Goal: Information Seeking & Learning: Learn about a topic

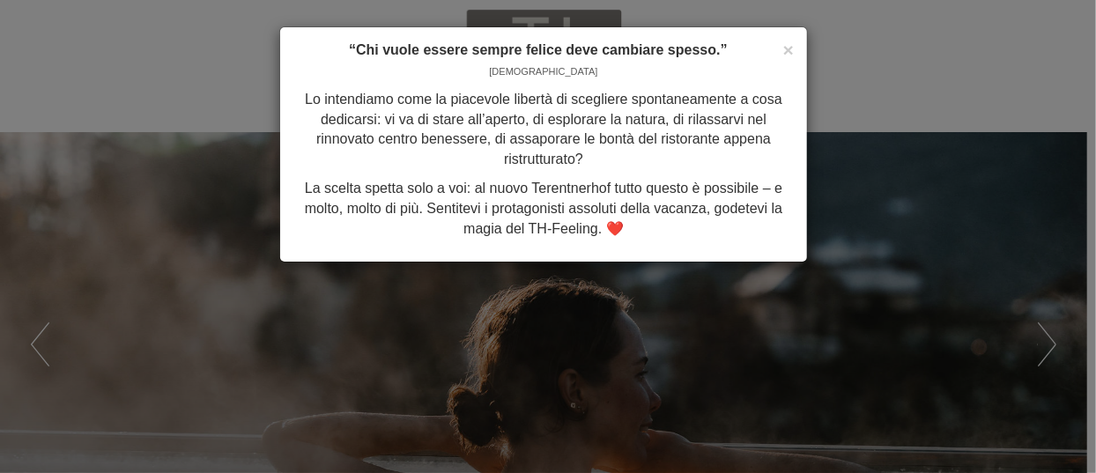
click at [873, 159] on div "× “Chi vuole essere sempre felice deve cambiare spesso.” [PERSON_NAME] Lo inten…" at bounding box center [548, 236] width 1096 height 473
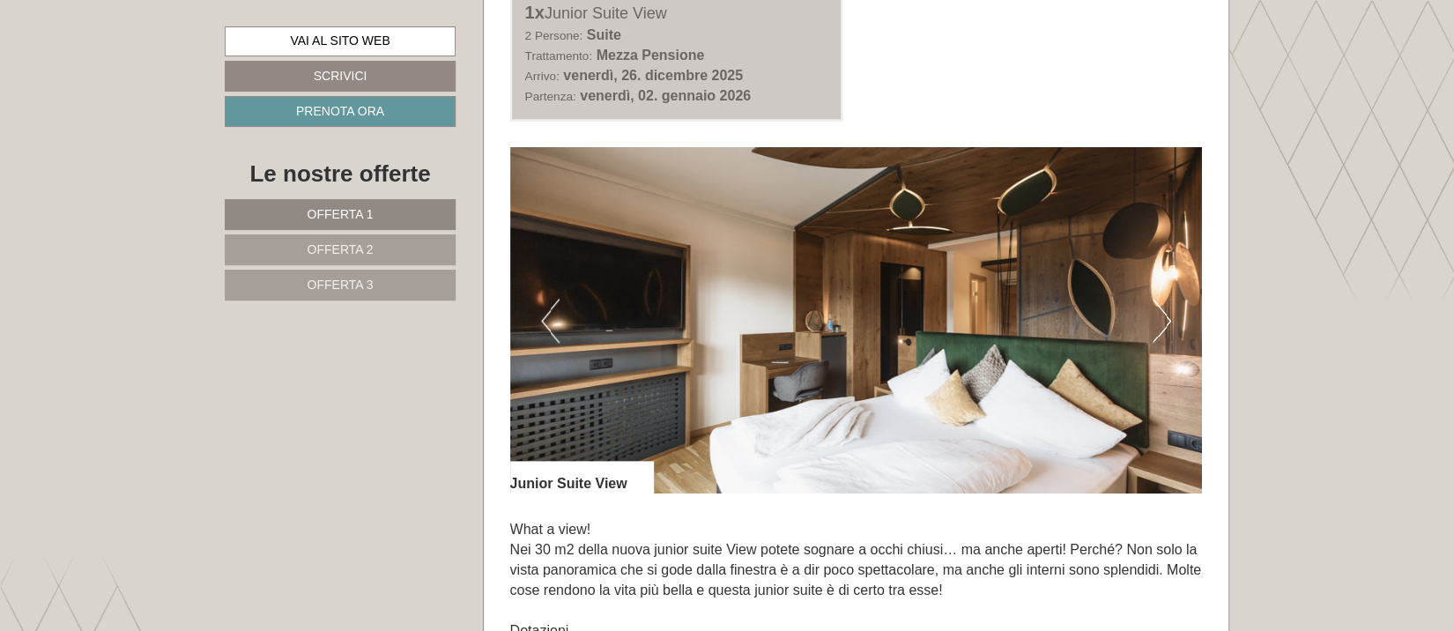
scroll to position [1146, 0]
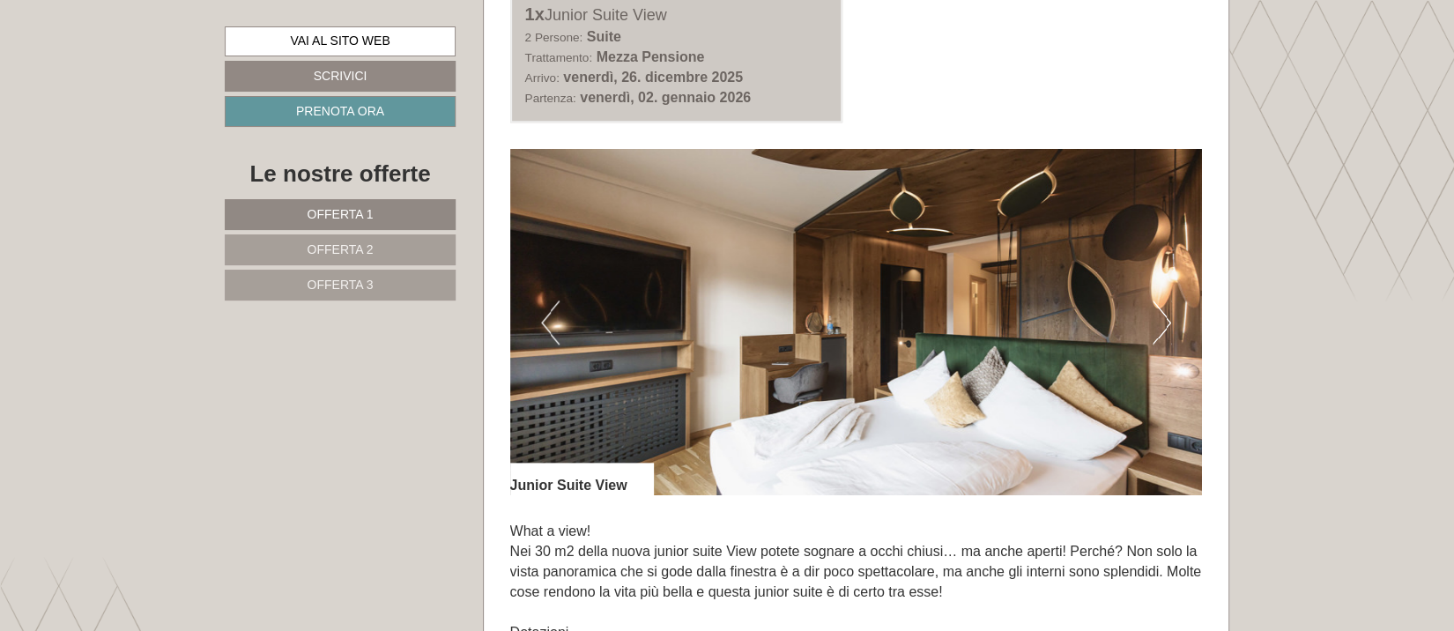
click at [1087, 319] on button "Next" at bounding box center [1162, 323] width 19 height 44
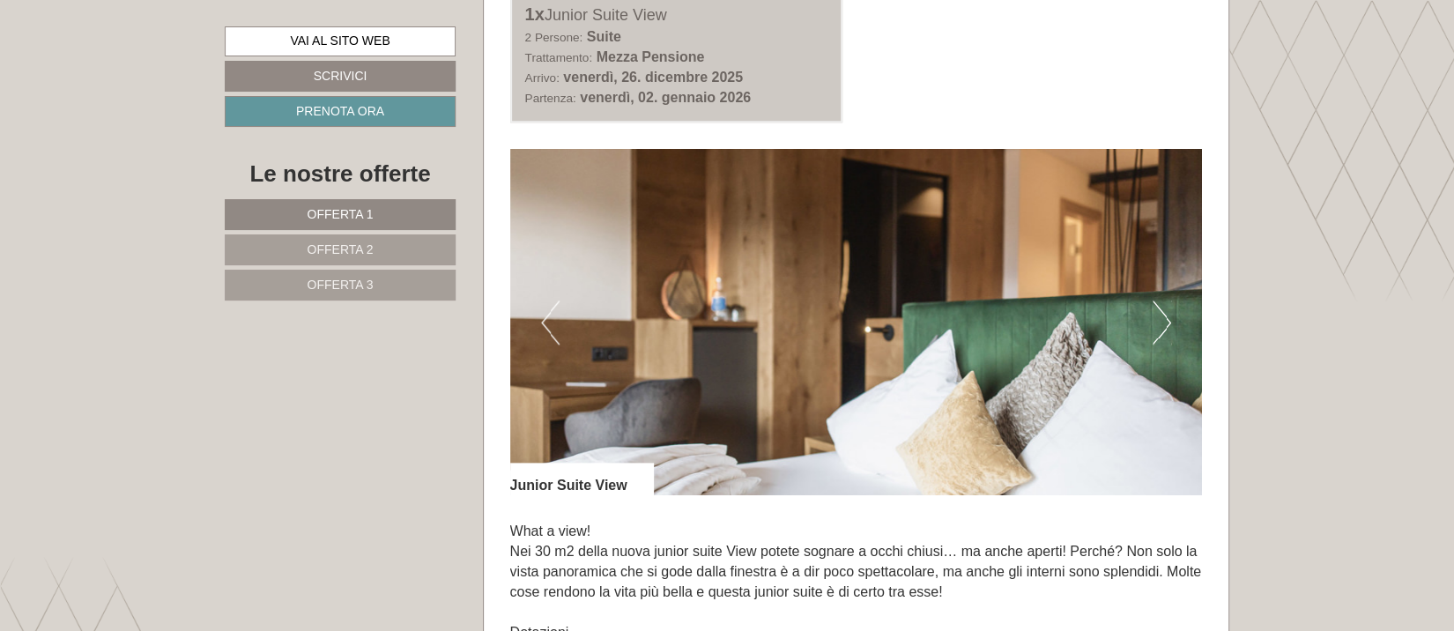
click at [1087, 319] on img at bounding box center [856, 322] width 693 height 346
click at [1087, 316] on button "Next" at bounding box center [1162, 323] width 19 height 44
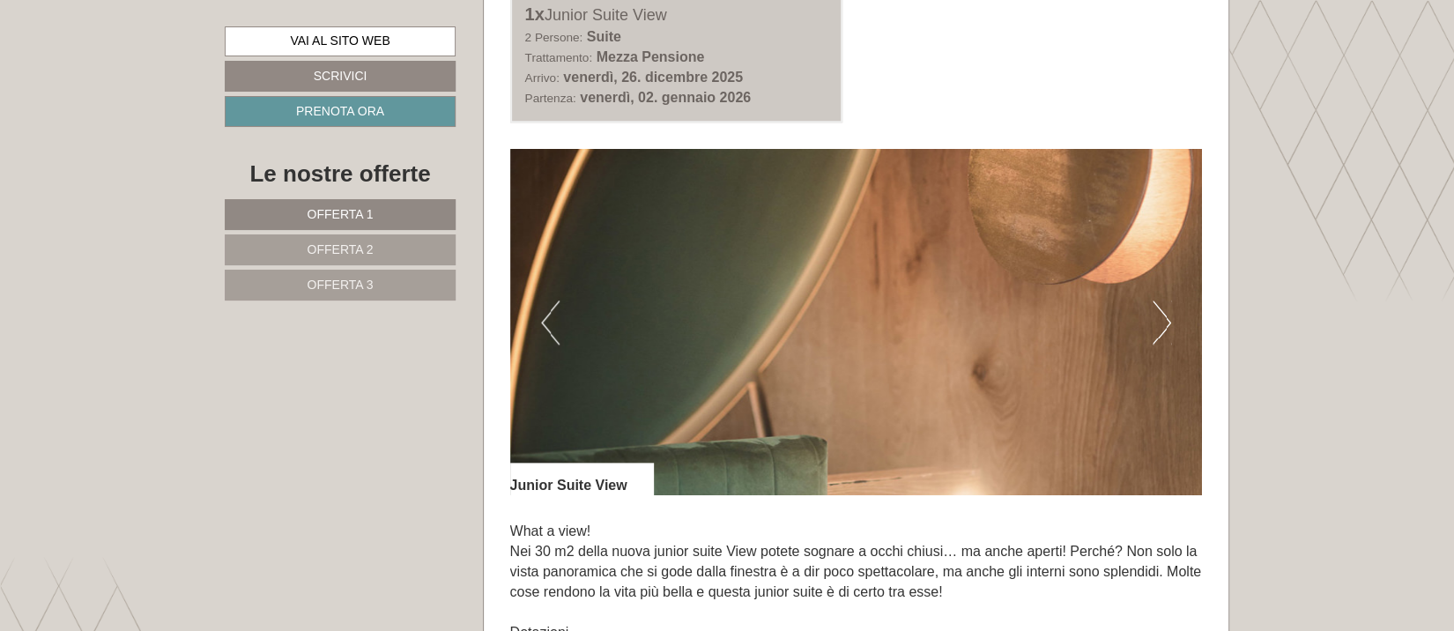
click at [1087, 316] on button "Next" at bounding box center [1162, 323] width 19 height 44
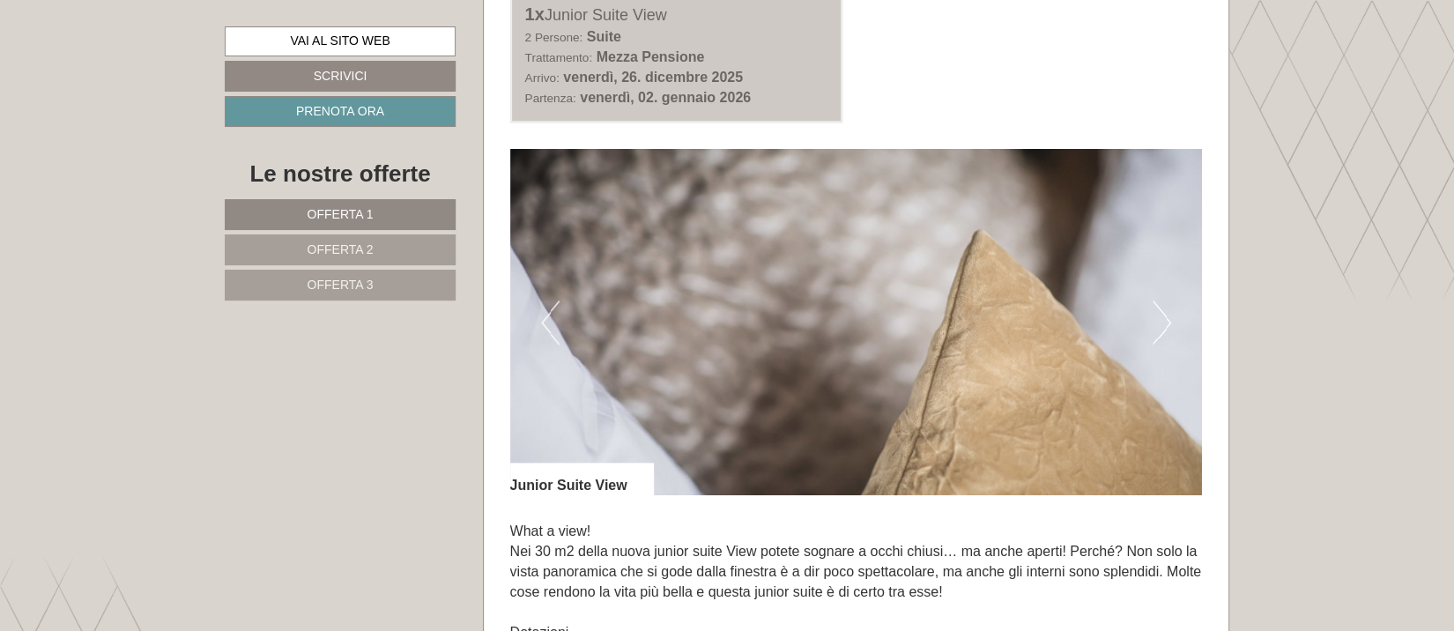
click at [1087, 316] on button "Next" at bounding box center [1162, 323] width 19 height 44
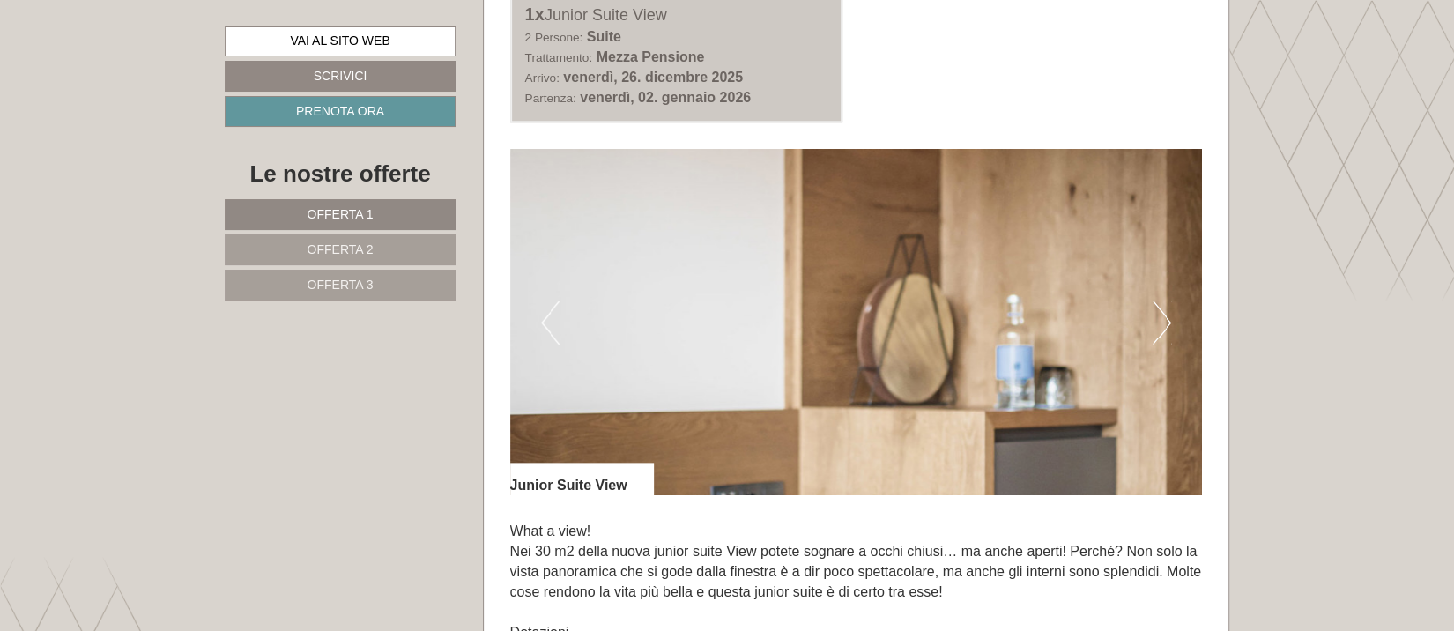
click at [1087, 316] on button "Next" at bounding box center [1162, 323] width 19 height 44
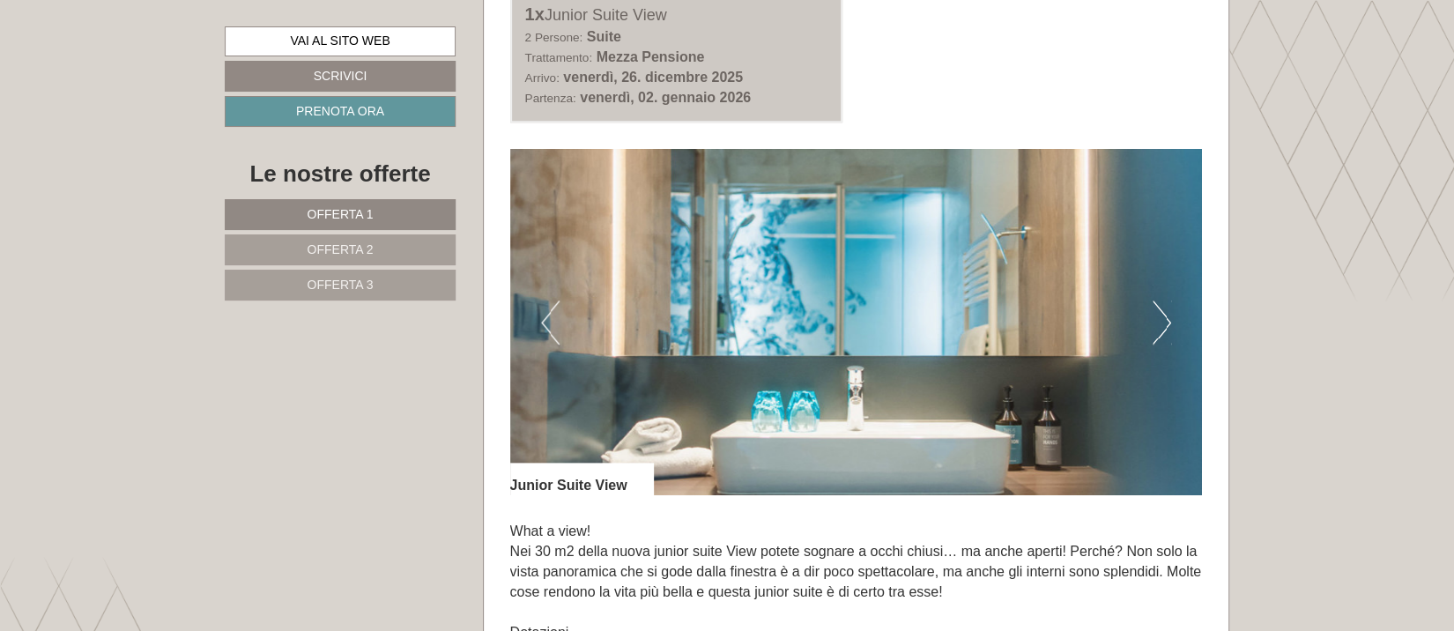
click at [1087, 316] on button "Next" at bounding box center [1162, 323] width 19 height 44
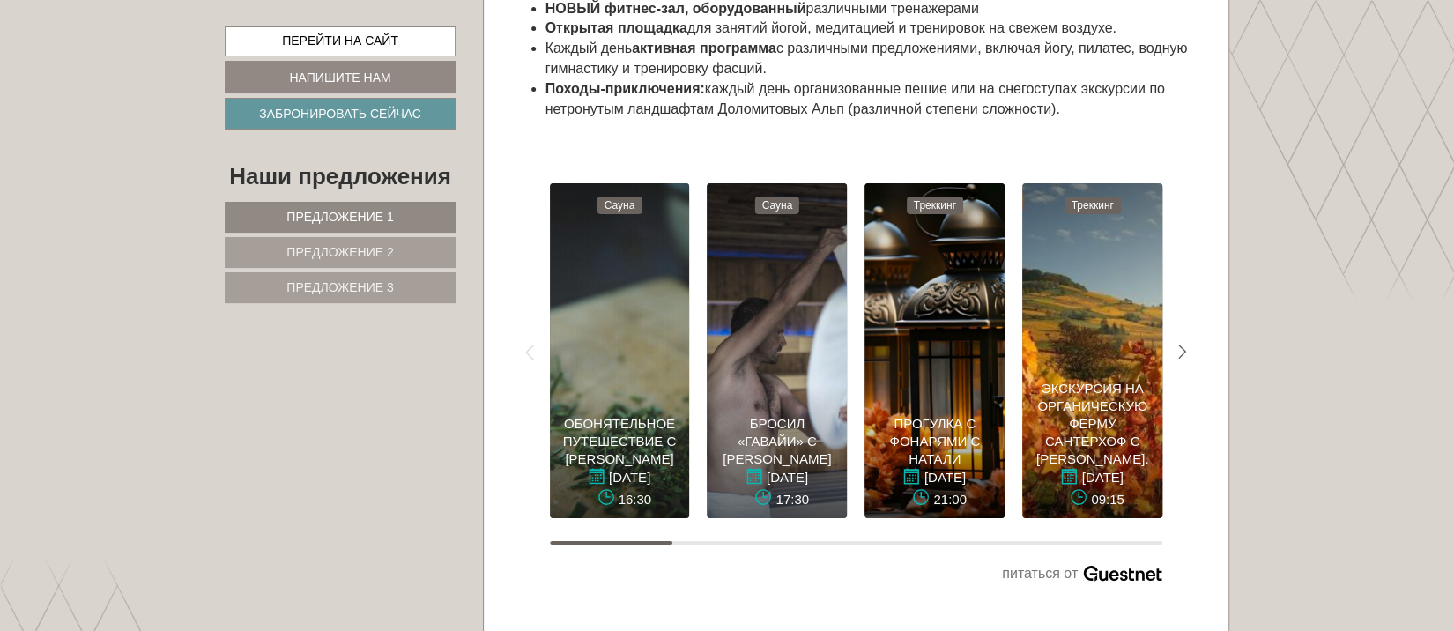
scroll to position [8432, 0]
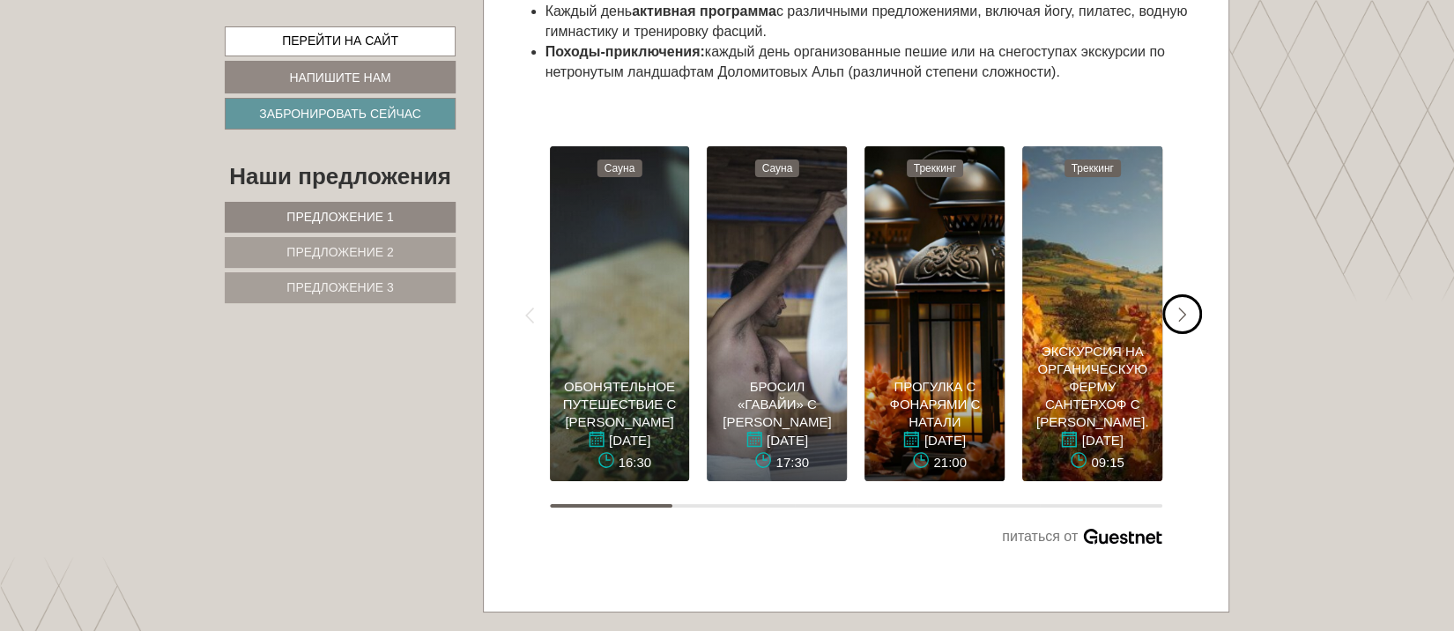
click at [1087, 334] on div "#gn-weekprogram-1 .a-arrow { fill: #05B8B3; }" at bounding box center [1183, 314] width 40 height 40
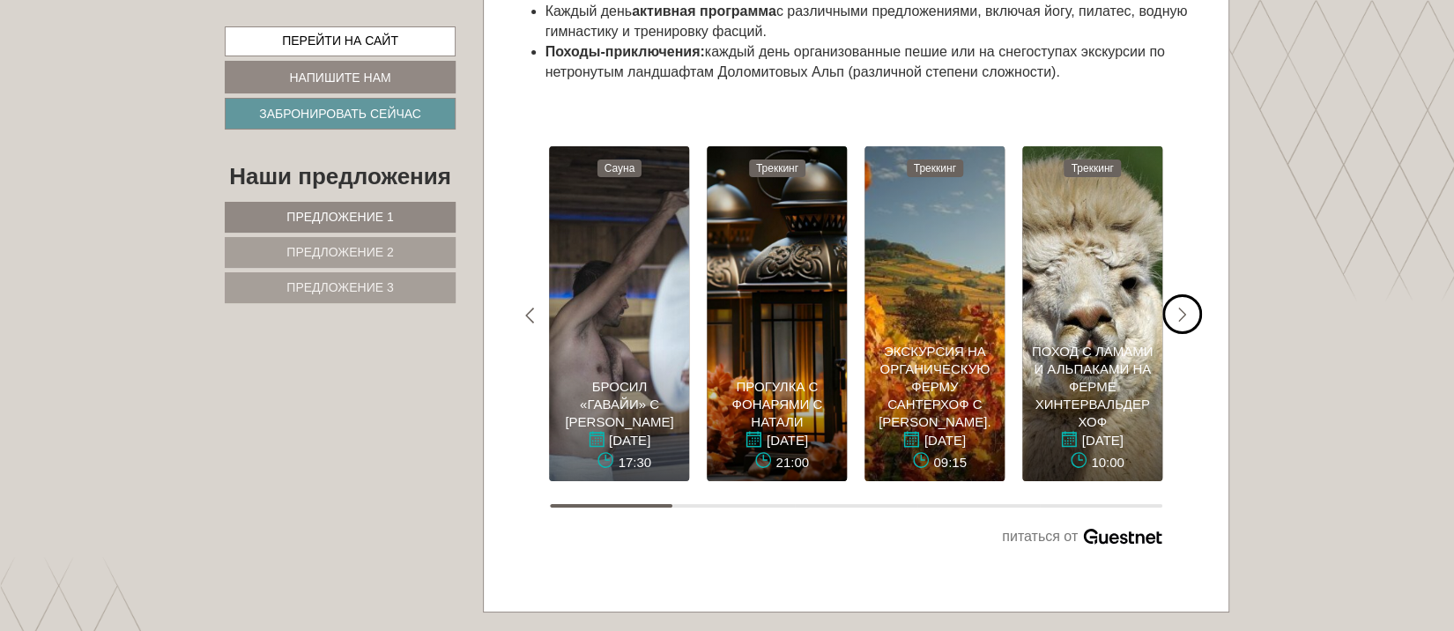
click at [1087, 334] on div "#gn-weekprogram-1 .a-arrow { fill: #05B8B3; }" at bounding box center [1183, 314] width 40 height 40
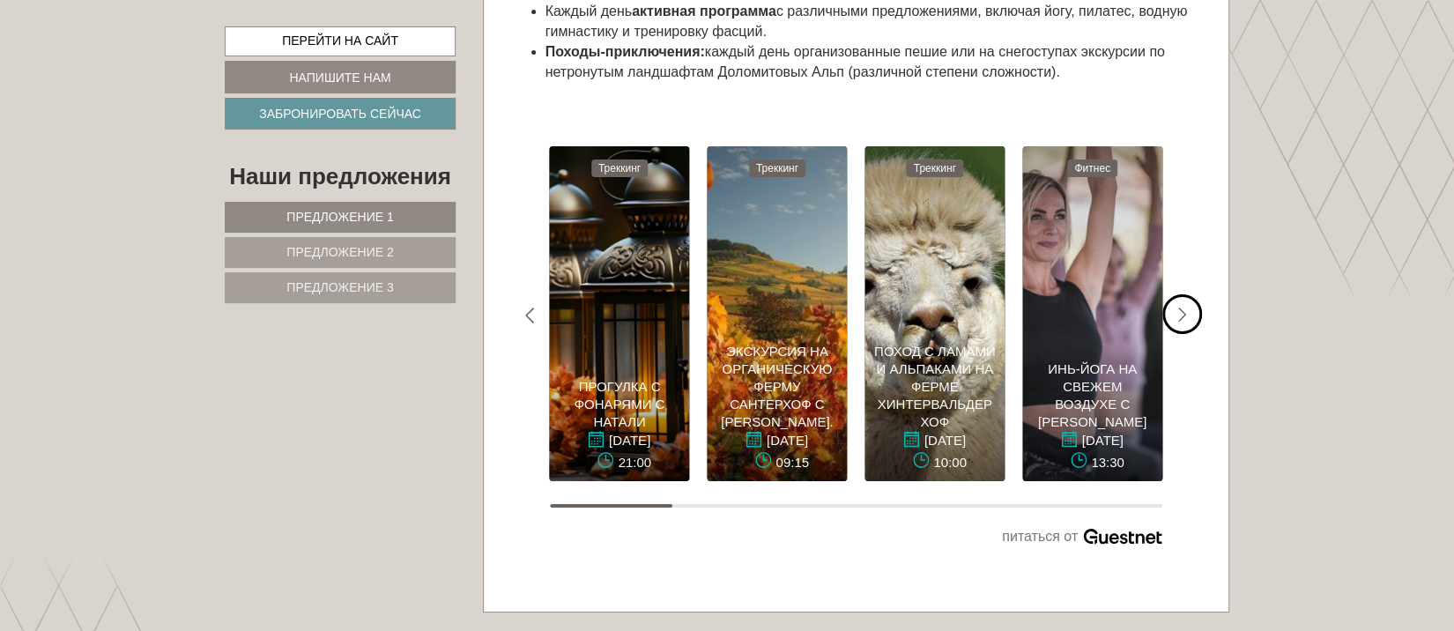
click at [1087, 334] on div "#gn-weekprogram-1 .a-arrow { fill: #05B8B3; }" at bounding box center [1183, 314] width 40 height 40
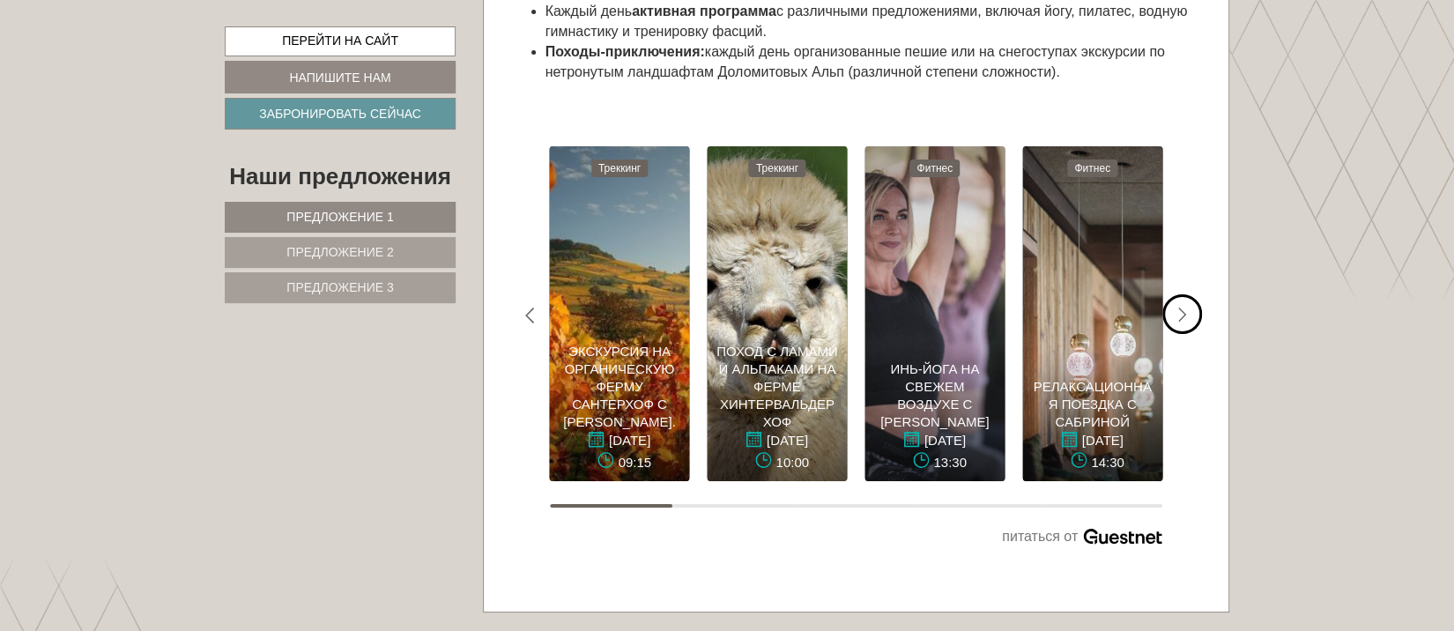
click at [1087, 334] on div "#gn-weekprogram-1 .a-arrow { fill: #05B8B3; }" at bounding box center [1183, 314] width 40 height 40
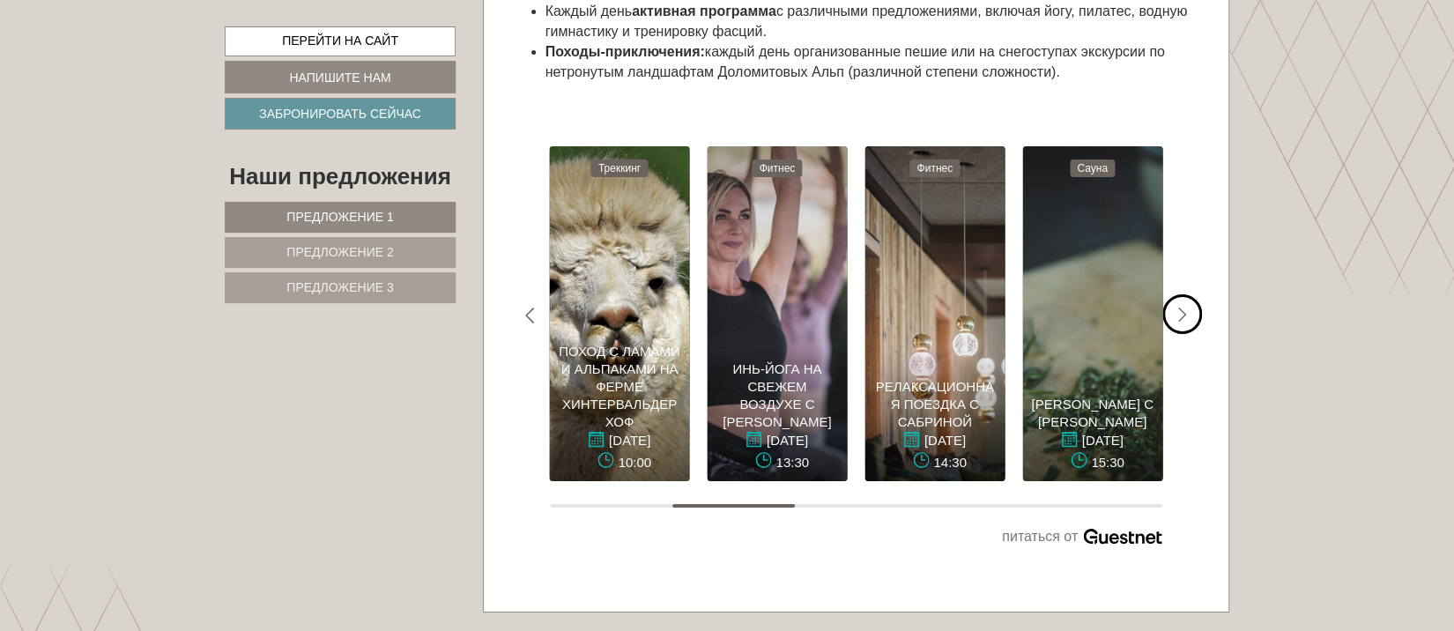
click at [1087, 334] on div "#gn-weekprogram-1 .a-arrow { fill: #05B8B3; }" at bounding box center [1183, 314] width 40 height 40
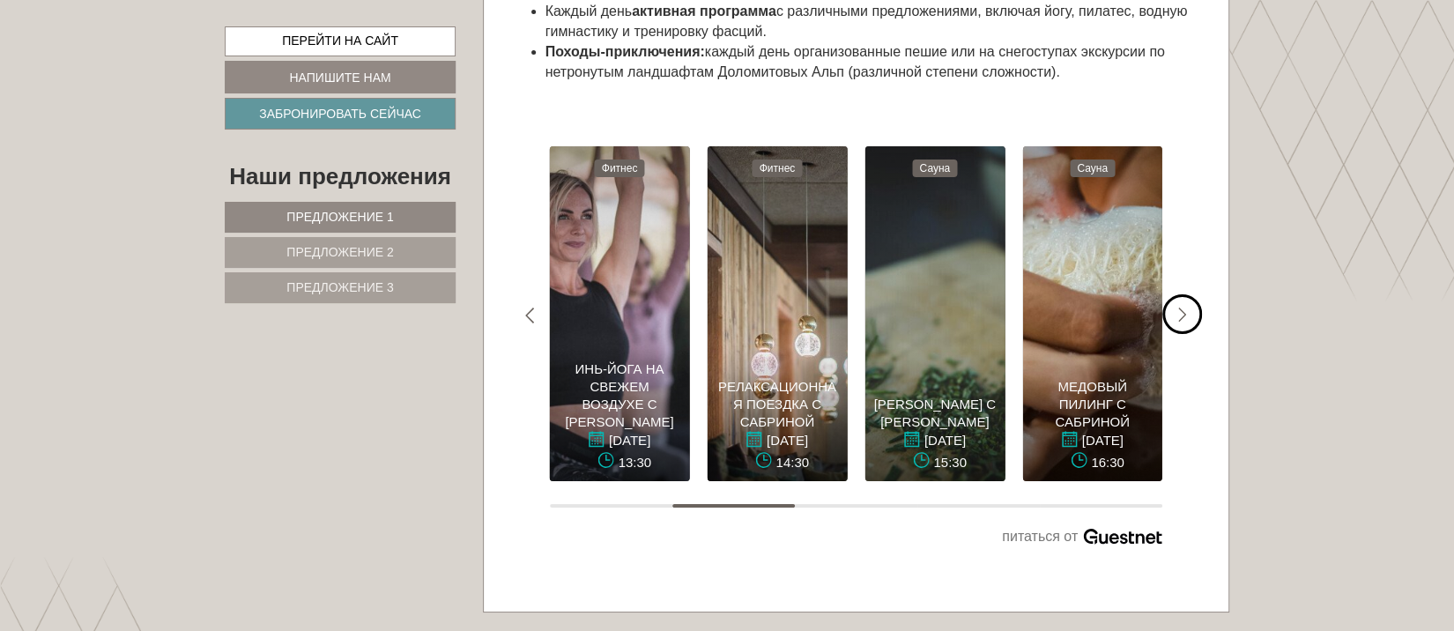
click at [1087, 334] on div "#gn-weekprogram-1 .a-arrow { fill: #05B8B3; }" at bounding box center [1183, 314] width 40 height 40
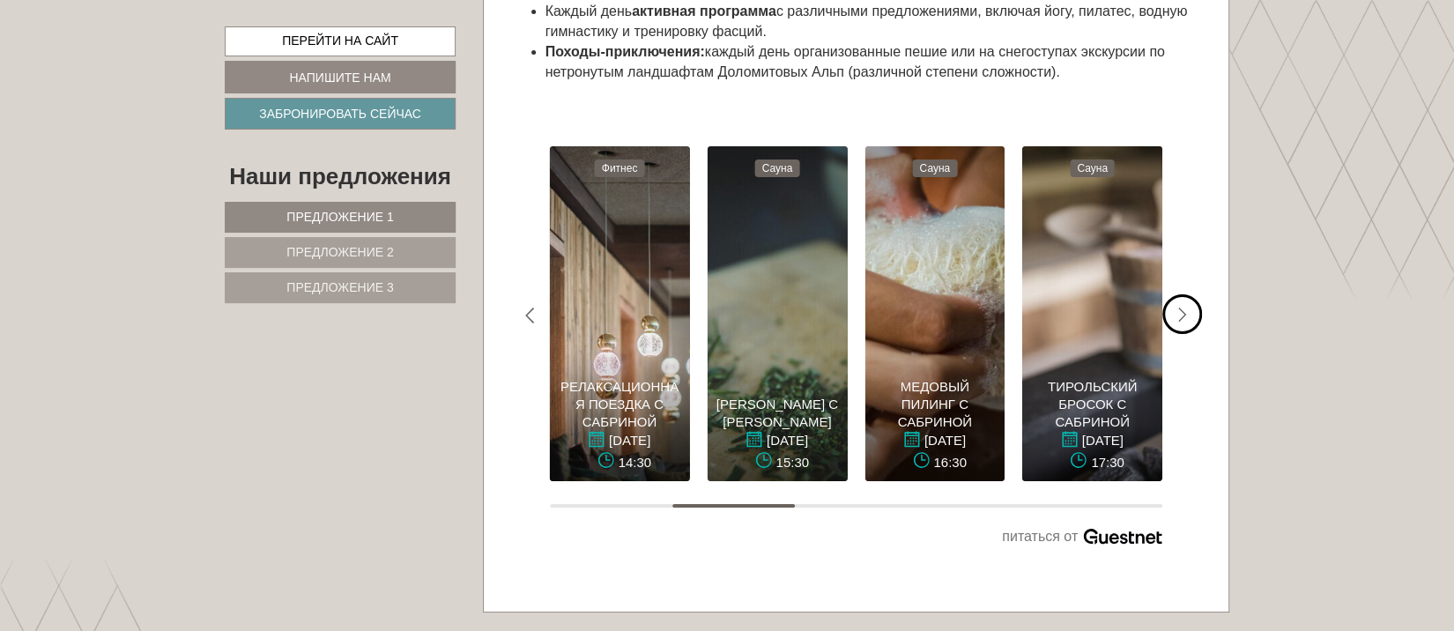
click at [1087, 334] on div "#gn-weekprogram-1 .a-arrow { fill: #05B8B3; }" at bounding box center [1183, 314] width 40 height 40
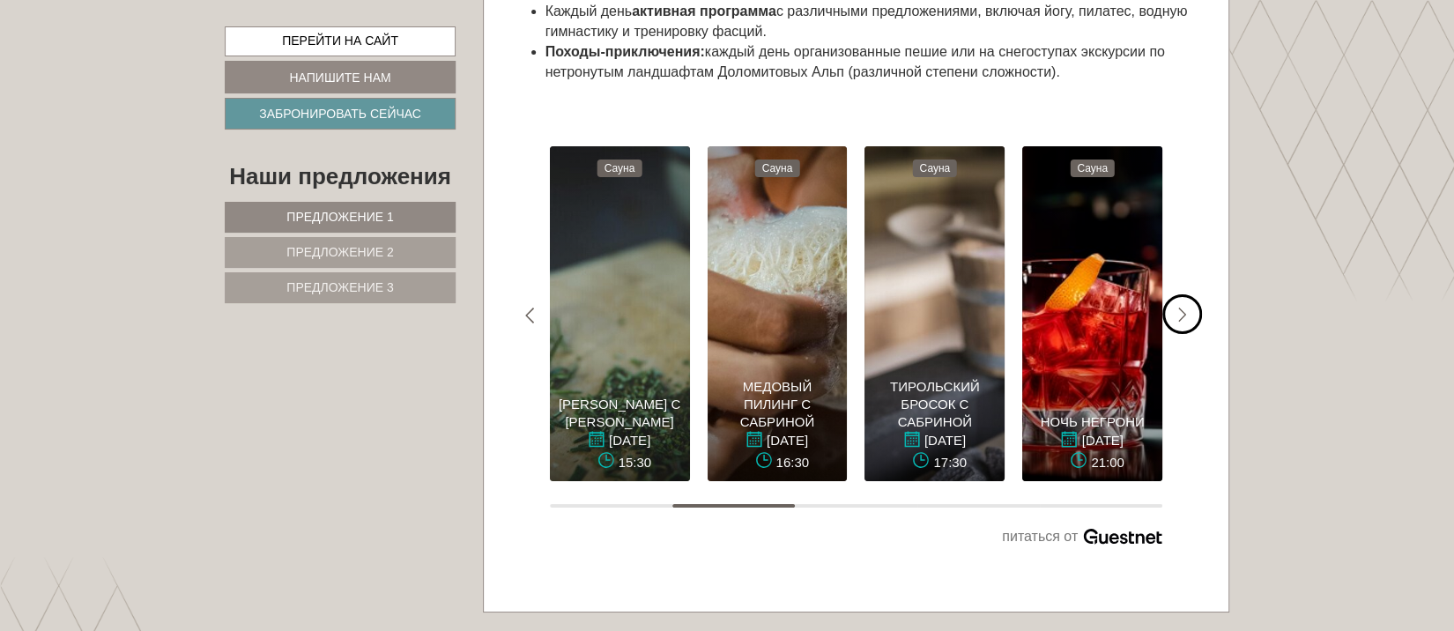
click at [1087, 334] on div "#gn-weekprogram-1 .a-arrow { fill: #05B8B3; }" at bounding box center [1183, 314] width 40 height 40
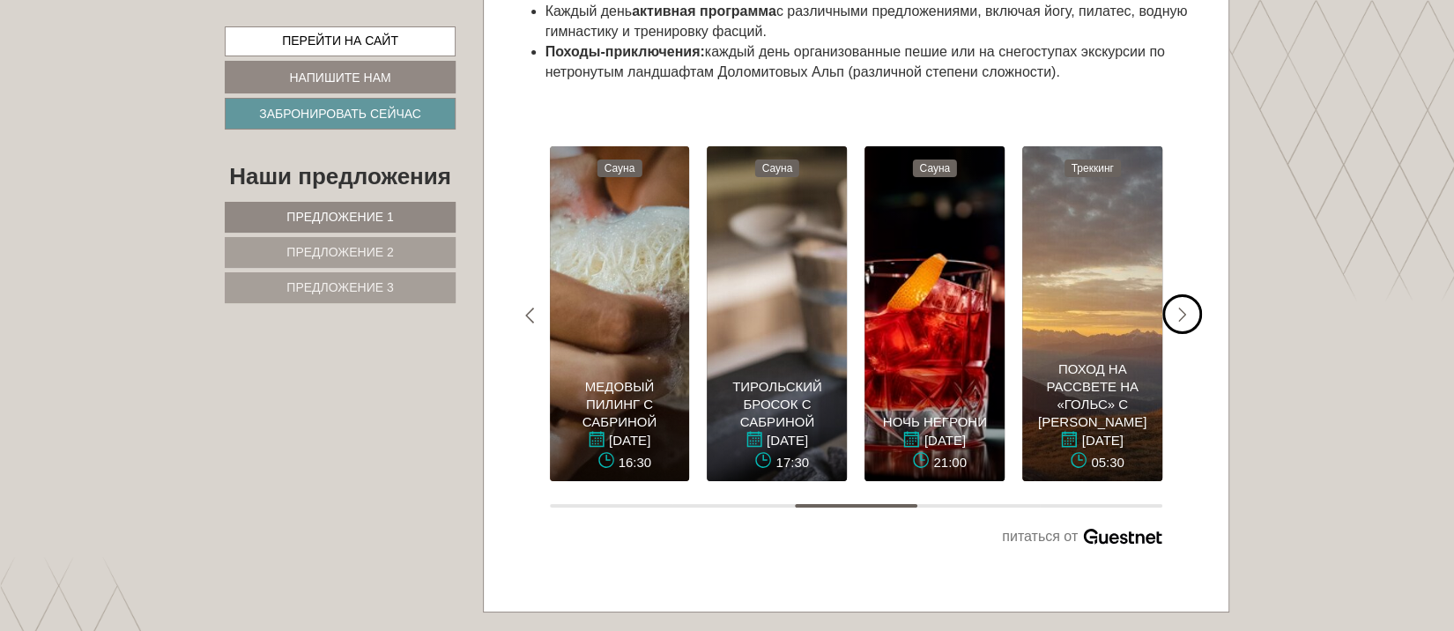
click at [1087, 334] on div "#gn-weekprogram-1 .a-arrow { fill: #05B8B3; }" at bounding box center [1183, 314] width 40 height 40
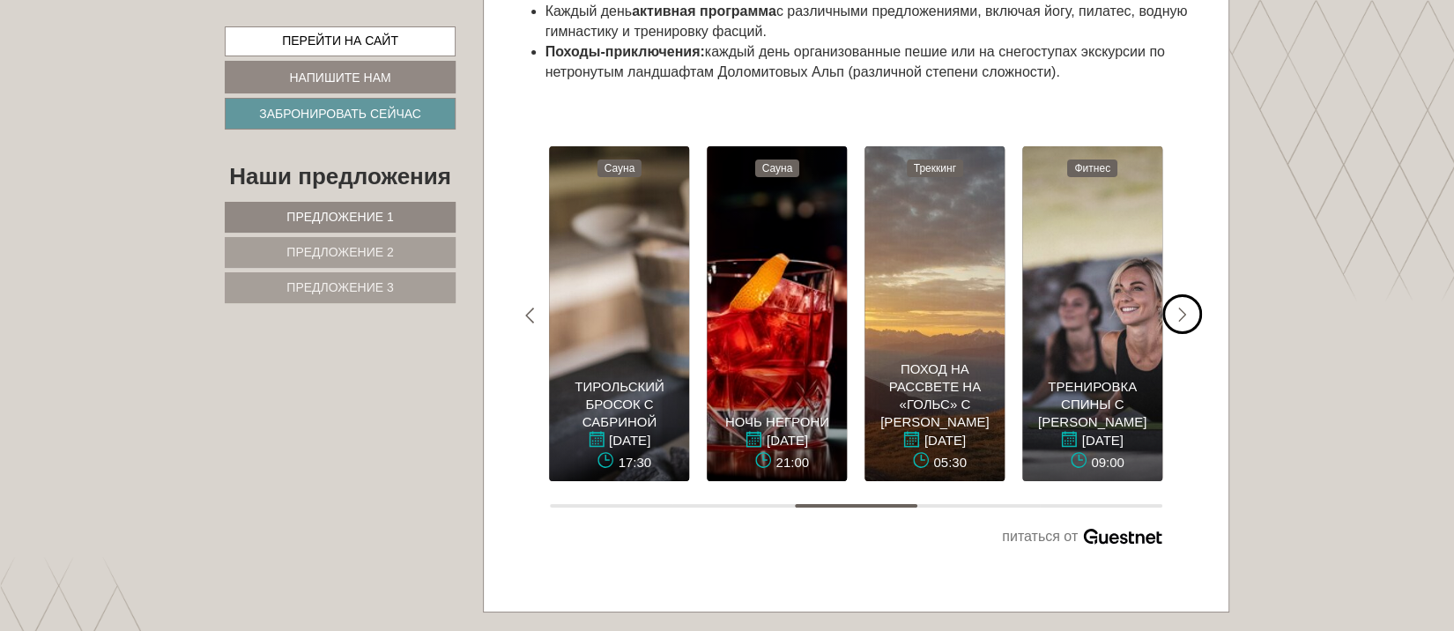
click at [1087, 334] on div "#gn-weekprogram-1 .a-arrow { fill: #05B8B3; }" at bounding box center [1183, 314] width 40 height 40
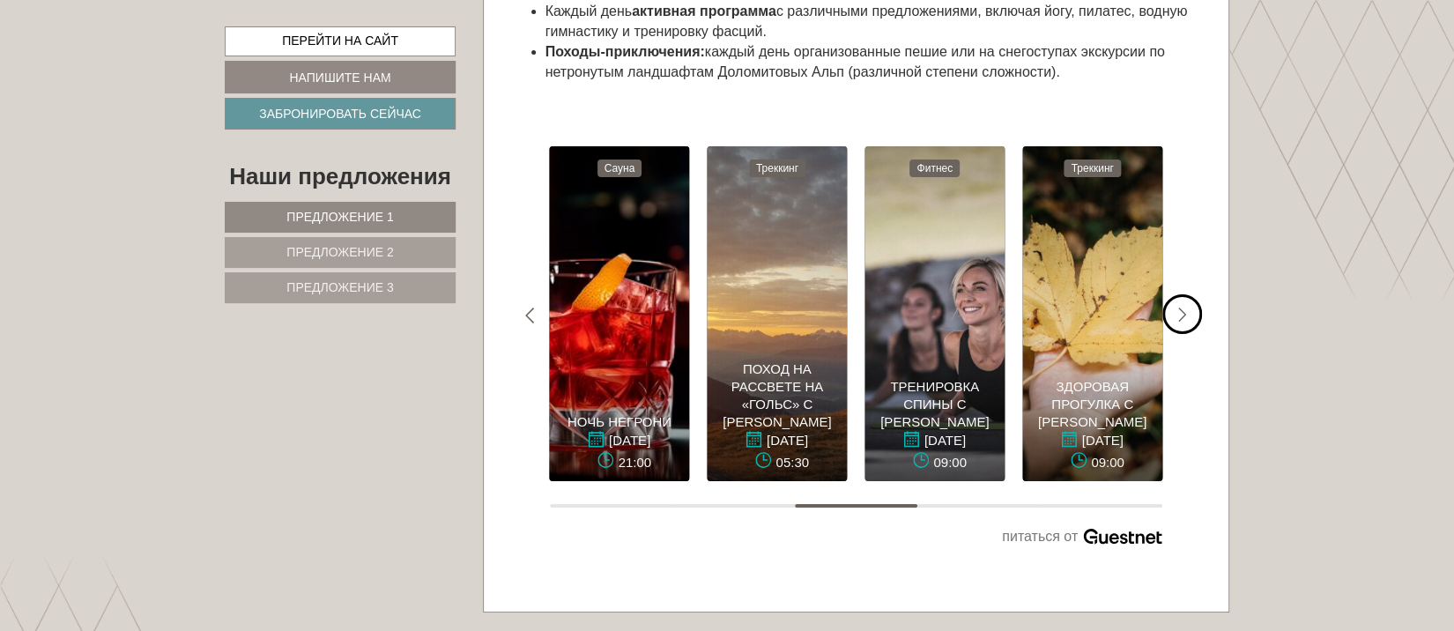
click at [1087, 334] on div "#gn-weekprogram-1 .a-arrow { fill: #05B8B3; }" at bounding box center [1183, 314] width 40 height 40
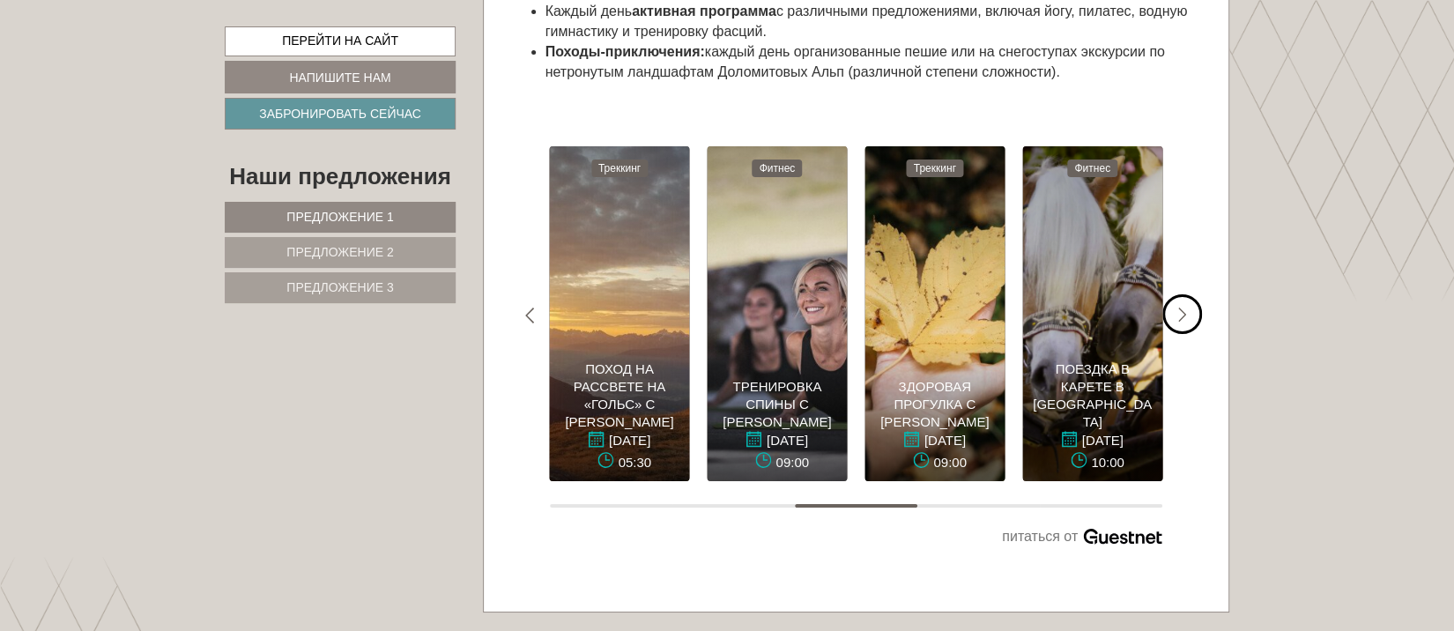
click at [1087, 334] on div "#gn-weekprogram-1 .a-arrow { fill: #05B8B3; }" at bounding box center [1183, 314] width 40 height 40
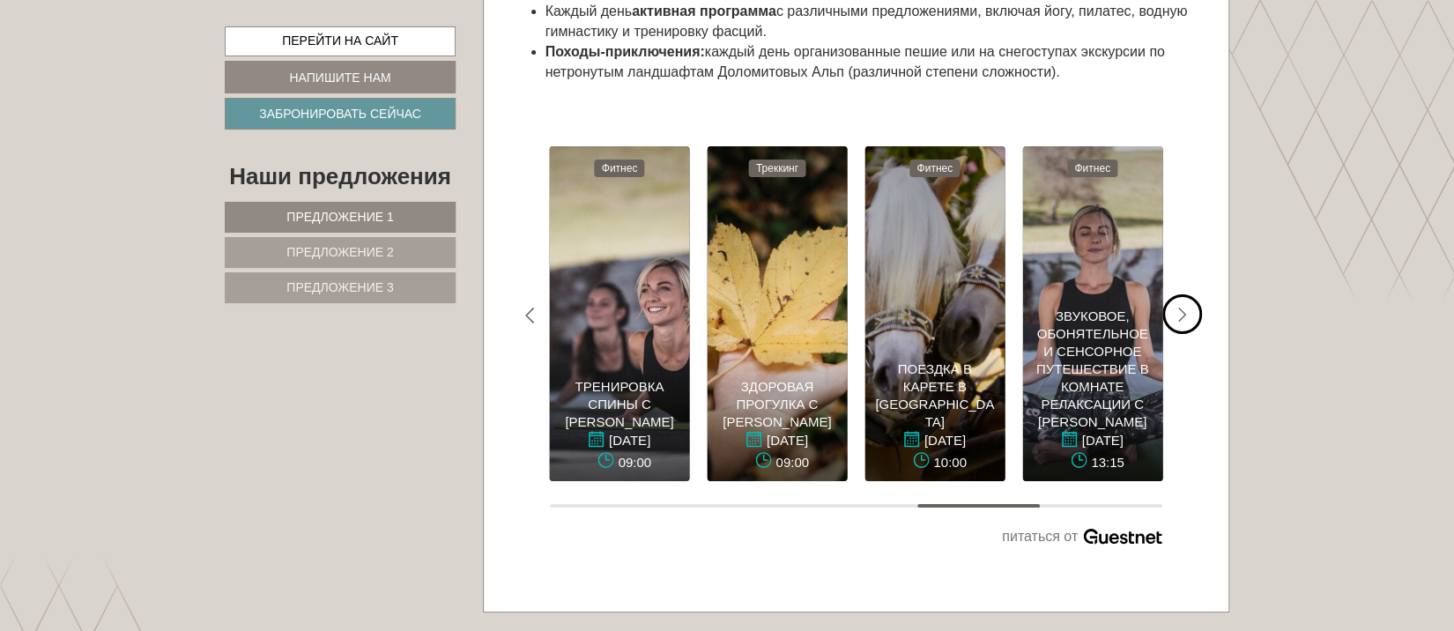
click at [1087, 334] on div "#gn-weekprogram-1 .a-arrow { fill: #05B8B3; }" at bounding box center [1183, 314] width 40 height 40
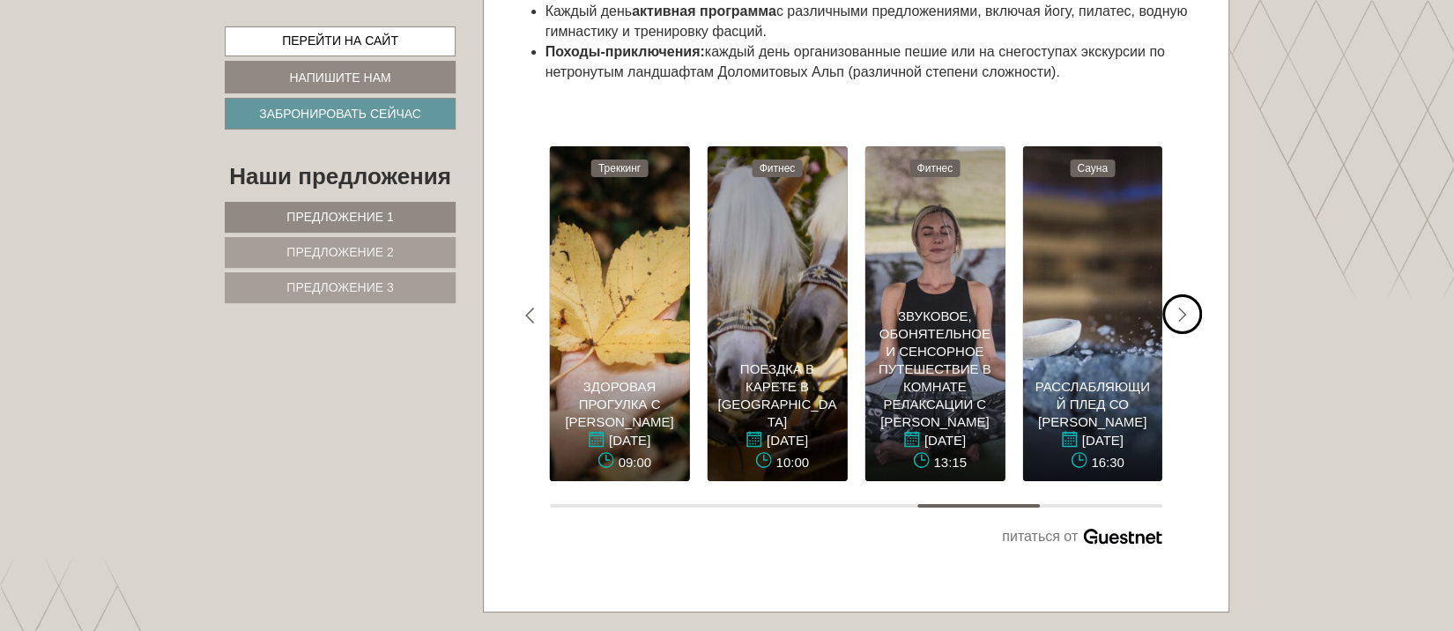
click at [1087, 334] on div "#gn-weekprogram-1 .a-arrow { fill: #05B8B3; }" at bounding box center [1183, 314] width 40 height 40
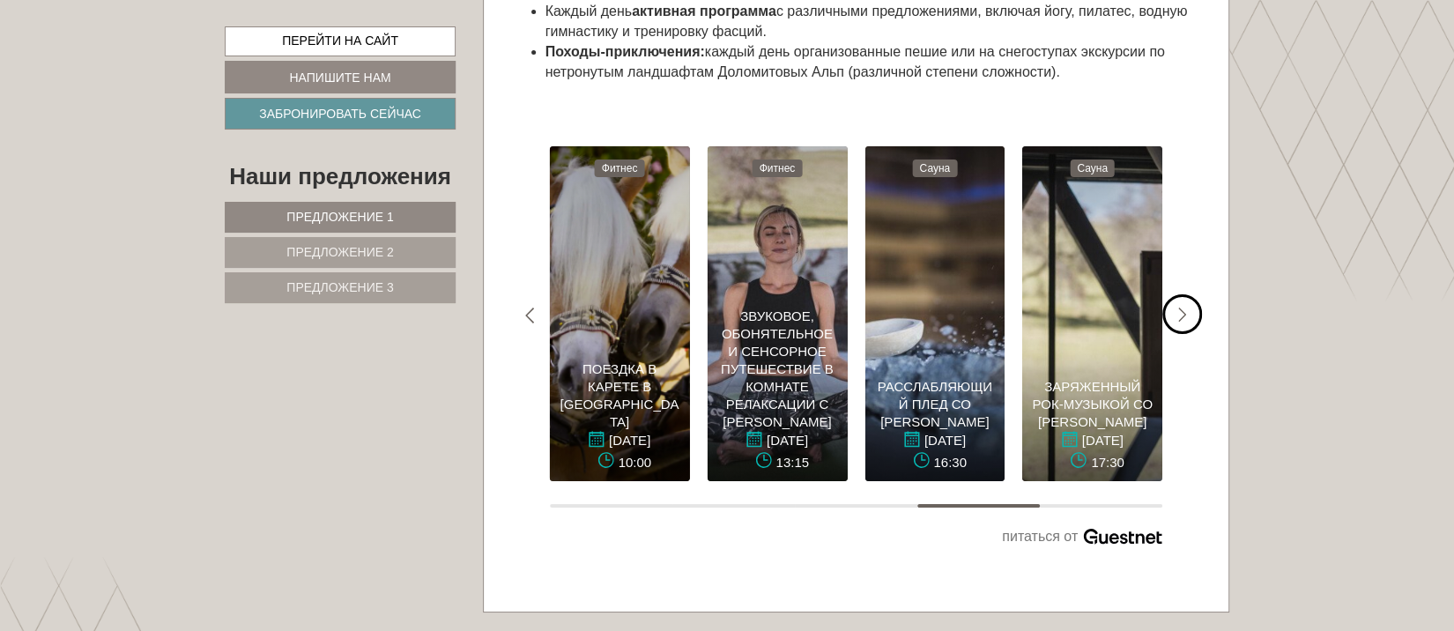
click at [1087, 334] on div "#gn-weekprogram-1 .a-arrow { fill: #05B8B3; }" at bounding box center [1183, 314] width 40 height 40
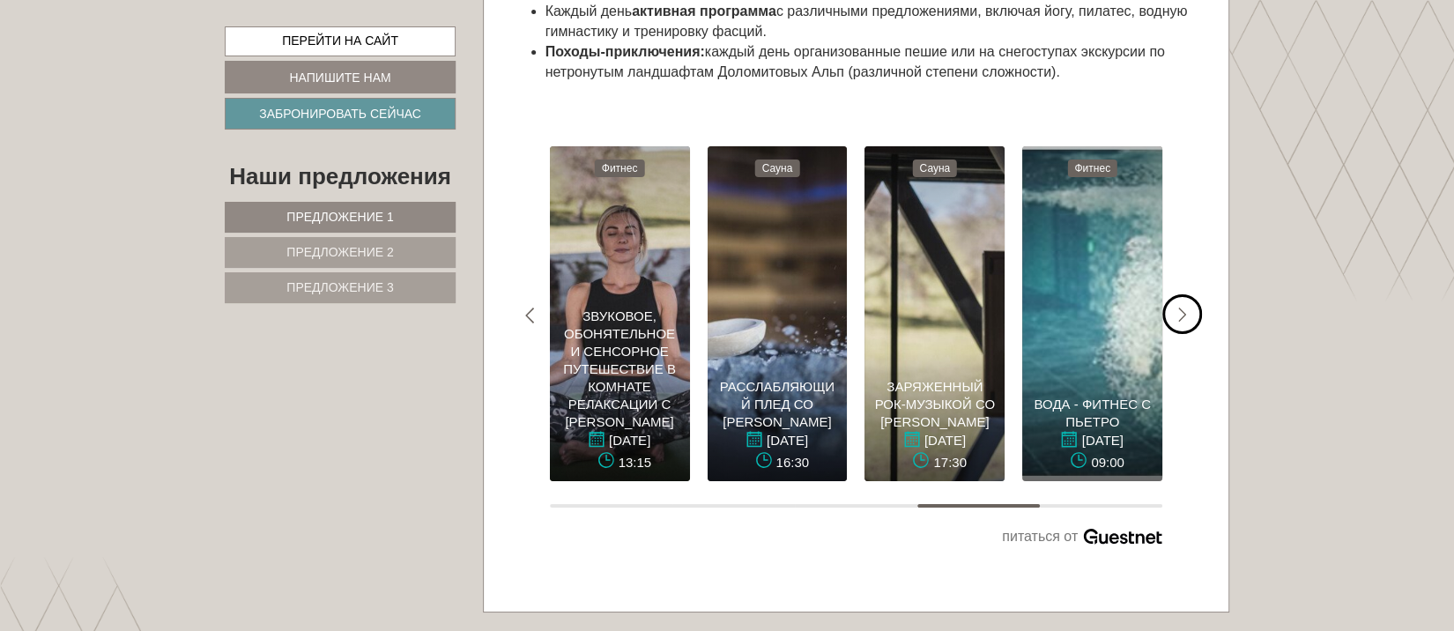
click at [1087, 334] on div "#gn-weekprogram-1 .a-arrow { fill: #05B8B3; }" at bounding box center [1183, 314] width 40 height 40
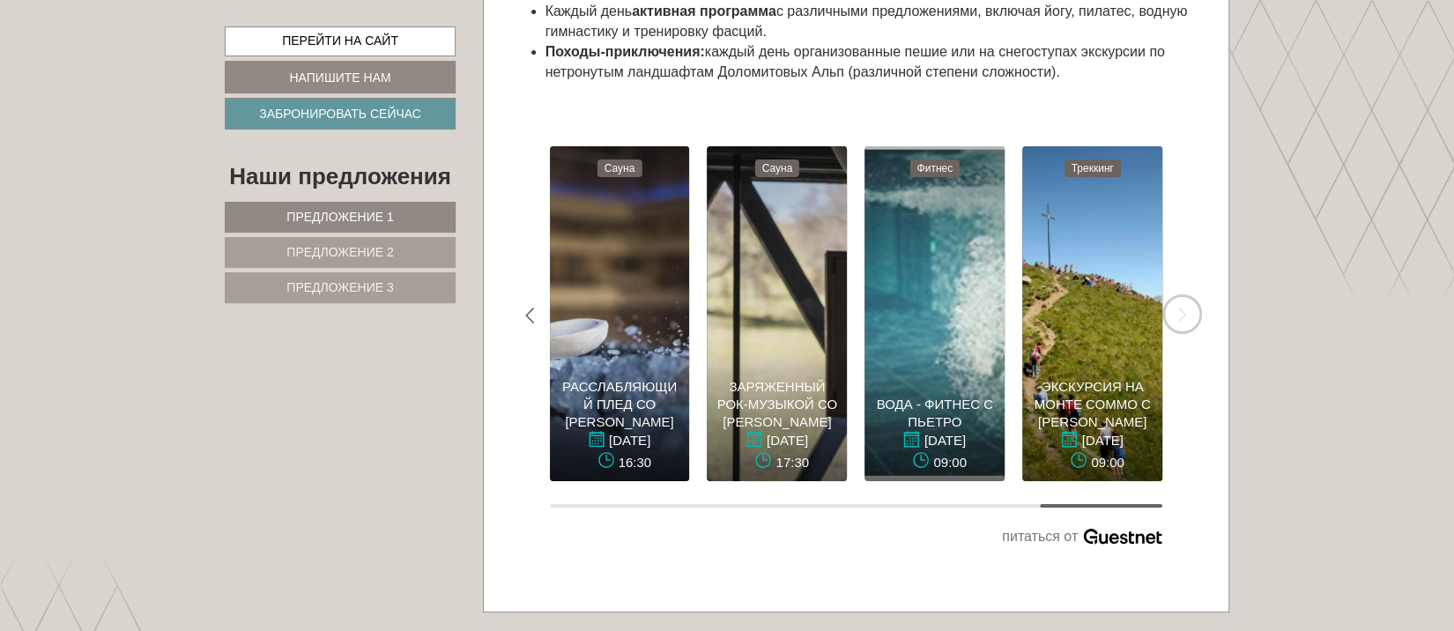
click at [1087, 334] on div "#gn-weekprogram-1 .a-arrow { fill: #05B8B3; }" at bounding box center [1183, 314] width 40 height 40
click at [1087, 323] on icon "#gn-weekprogram-1 .a-arrow { fill: #05B8B3; }" at bounding box center [1182, 316] width 9 height 16
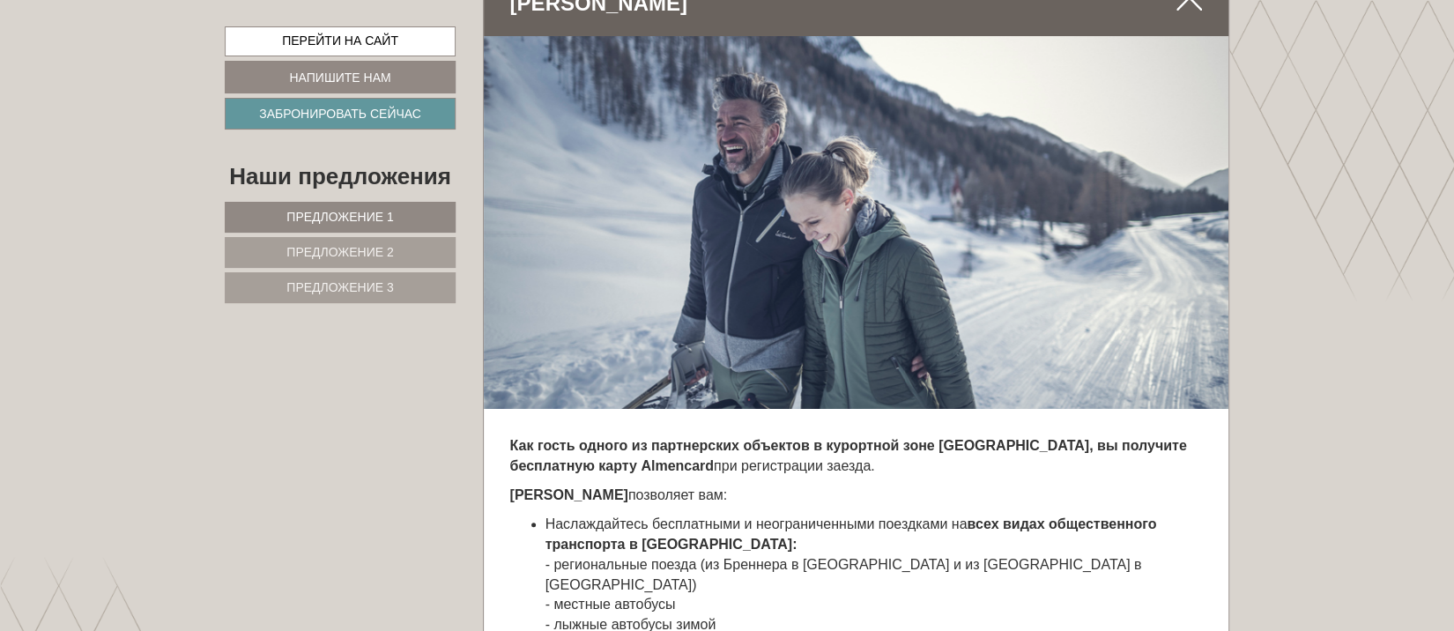
scroll to position [9136, 0]
